Goal: Information Seeking & Learning: Learn about a topic

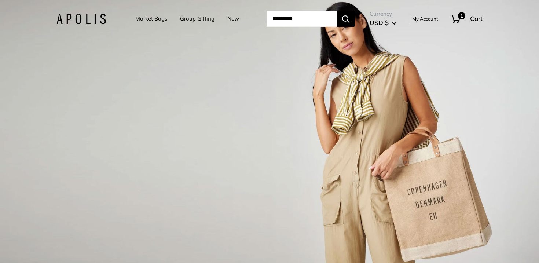
click at [148, 18] on link "Market Bags" at bounding box center [151, 19] width 32 height 10
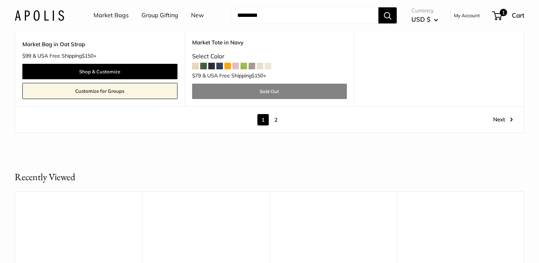
scroll to position [4244, 0]
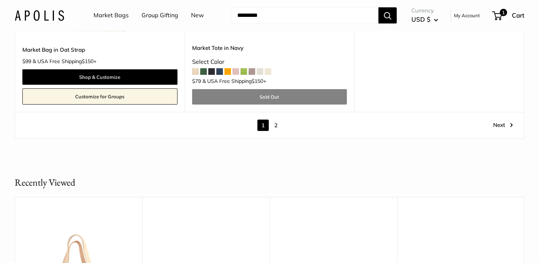
click at [276, 127] on link "2" at bounding box center [275, 125] width 11 height 11
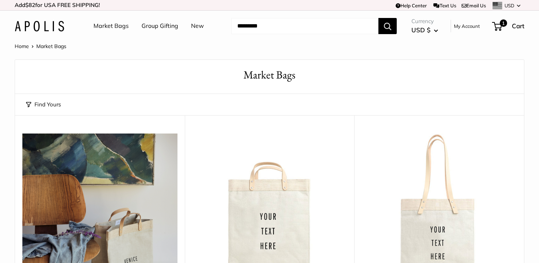
click at [201, 29] on link "New" at bounding box center [197, 26] width 13 height 11
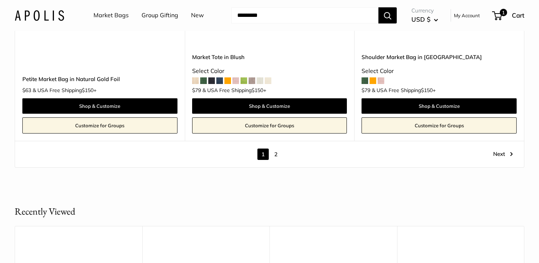
scroll to position [4199, 0]
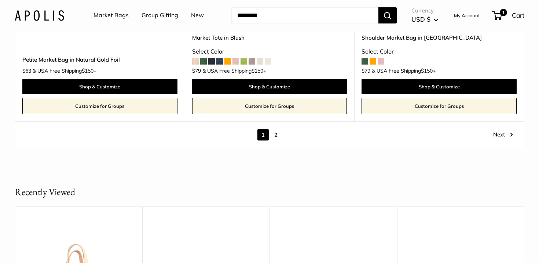
click at [277, 129] on link "2" at bounding box center [275, 134] width 11 height 11
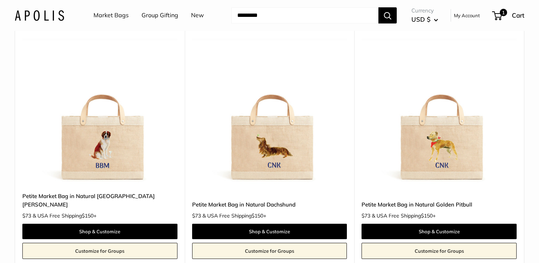
scroll to position [623, 0]
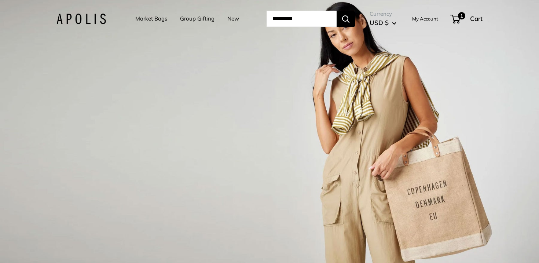
click at [156, 18] on link "Market Bags" at bounding box center [151, 19] width 32 height 10
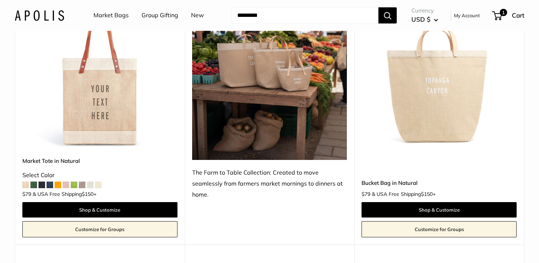
scroll to position [409, 0]
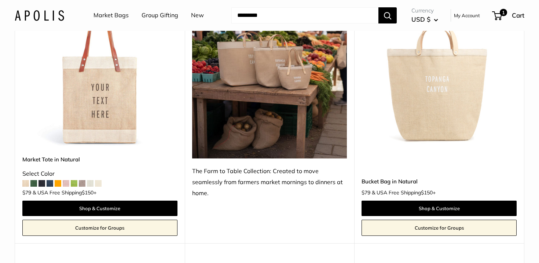
click at [0, 0] on img at bounding box center [0, 0] width 0 height 0
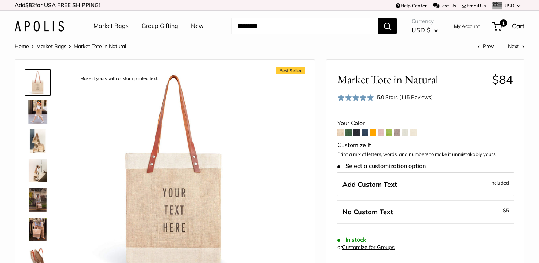
click at [55, 28] on img at bounding box center [39, 26] width 49 height 11
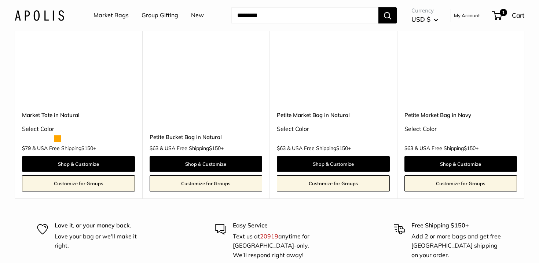
scroll to position [4689, 0]
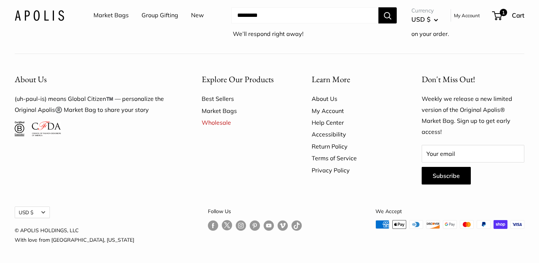
click at [315, 98] on link "About Us" at bounding box center [354, 99] width 84 height 12
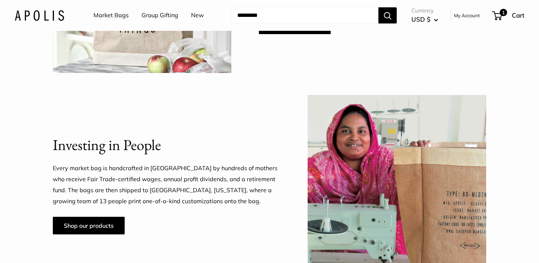
scroll to position [518, 0]
